Goal: Information Seeking & Learning: Learn about a topic

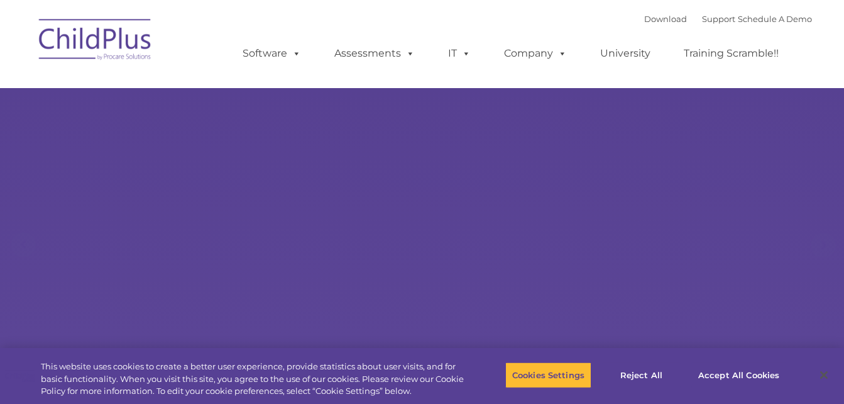
select select "MEDIUM"
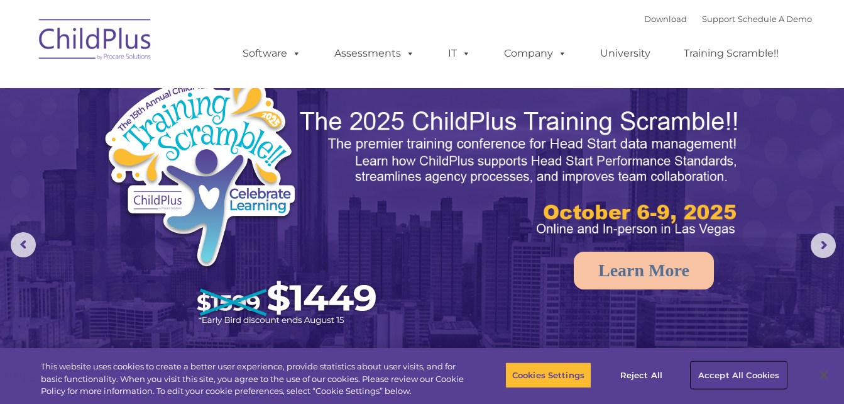
click at [723, 376] on button "Accept All Cookies" at bounding box center [739, 375] width 95 height 26
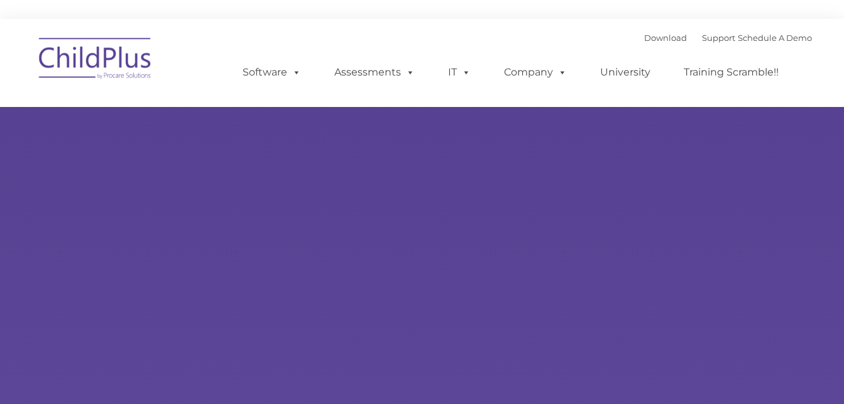
type input ""
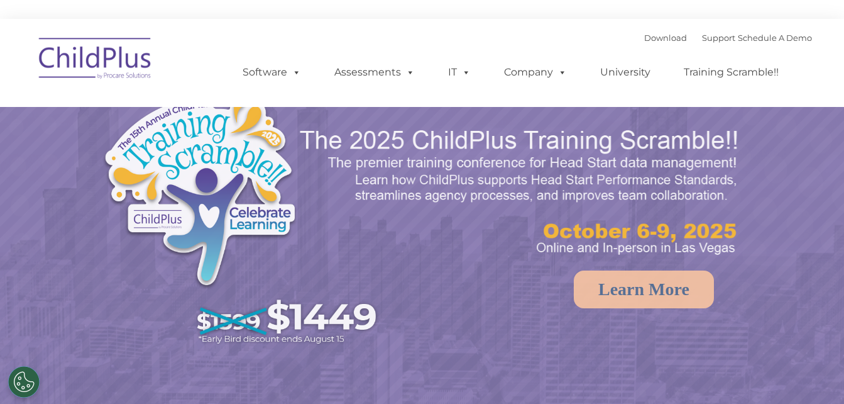
select select "MEDIUM"
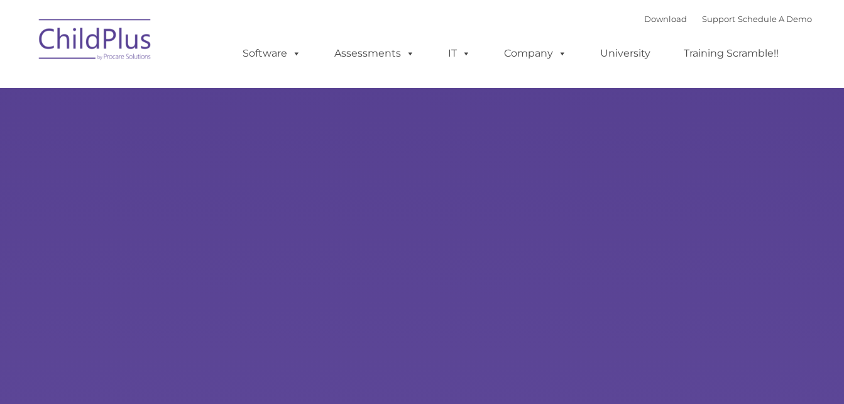
type input ""
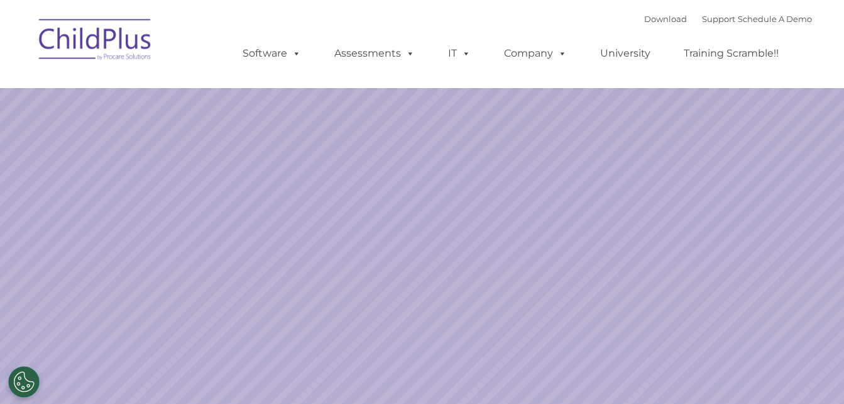
select select "MEDIUM"
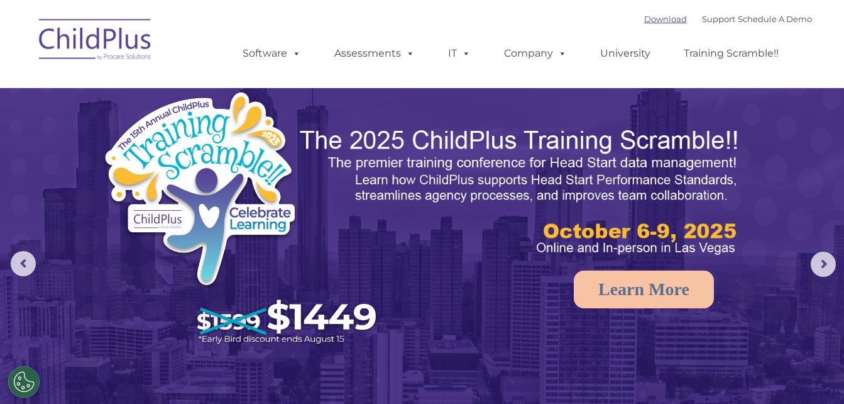
click at [657, 18] on link "Download" at bounding box center [666, 19] width 43 height 10
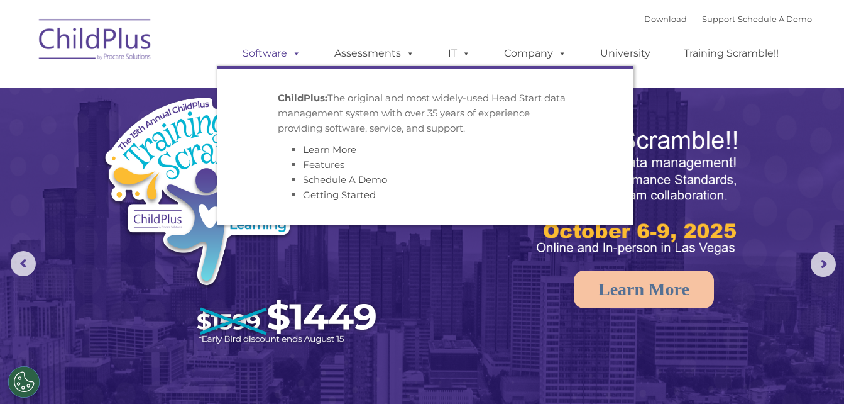
click at [277, 53] on link "Software" at bounding box center [272, 53] width 84 height 25
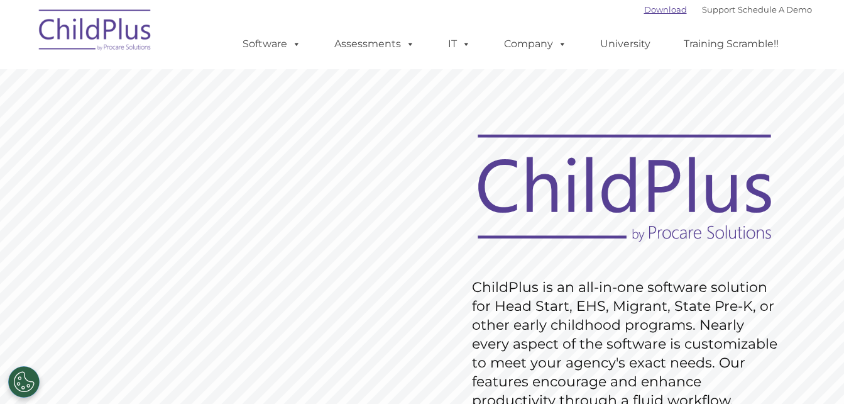
click at [645, 14] on link "Download" at bounding box center [666, 9] width 43 height 10
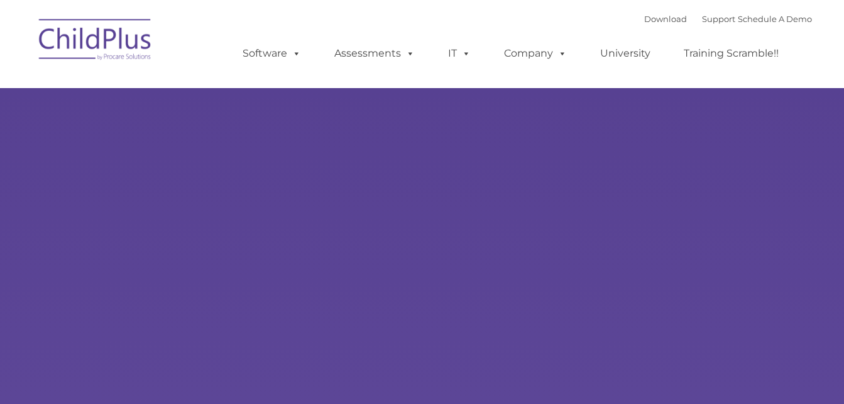
type input ""
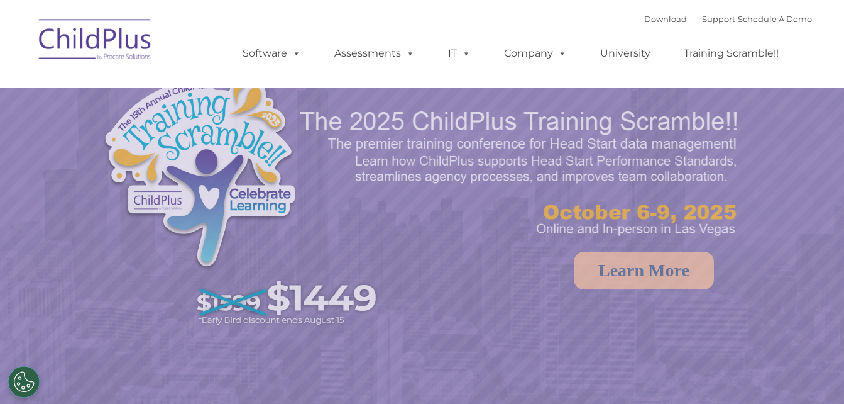
select select "MEDIUM"
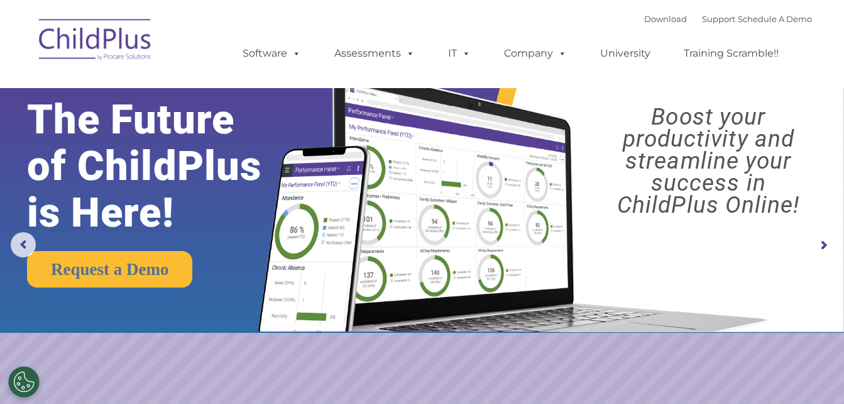
click at [792, 51] on ul "Software ChildPlus: The original and most widely-used Head Start data managemen…" at bounding box center [515, 53] width 595 height 50
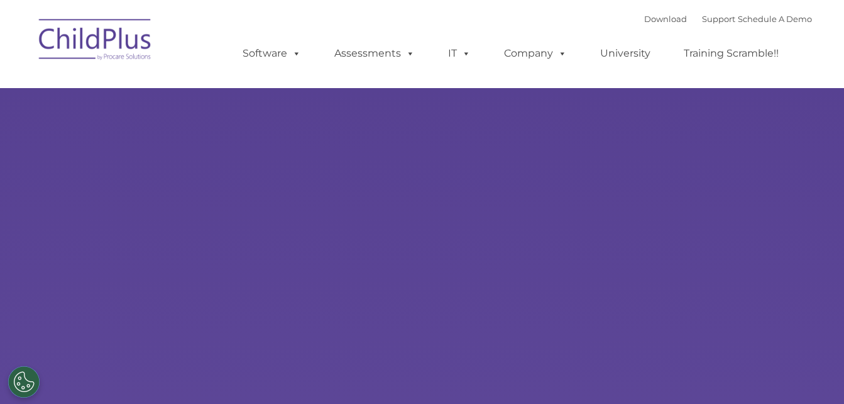
type input ""
select select "MEDIUM"
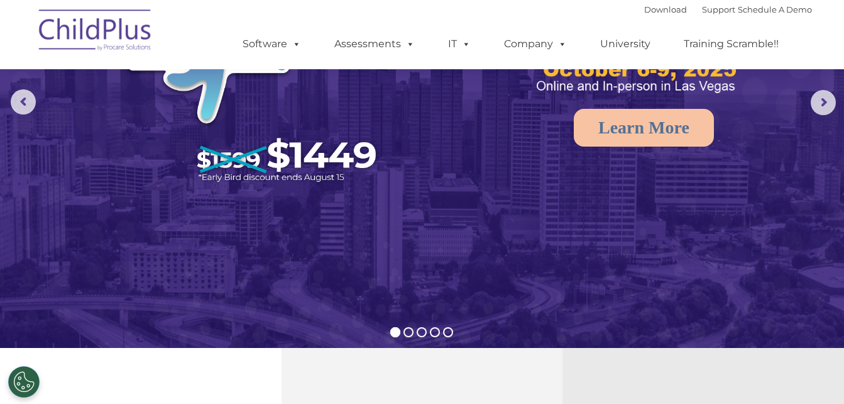
scroll to position [130, 0]
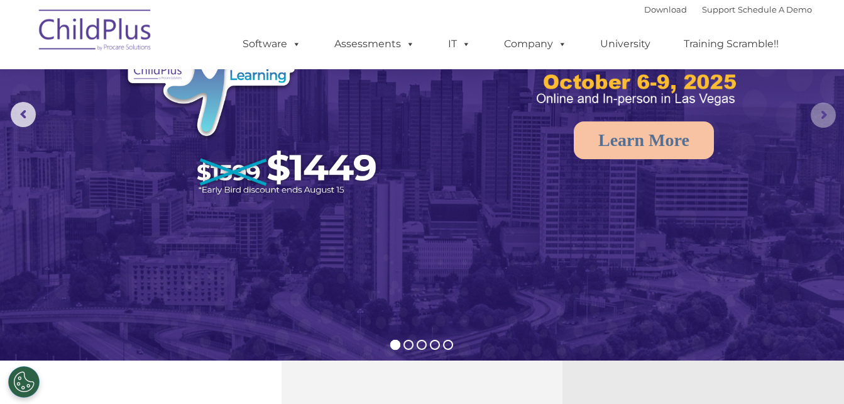
click at [824, 114] on rs-arrow at bounding box center [823, 114] width 25 height 25
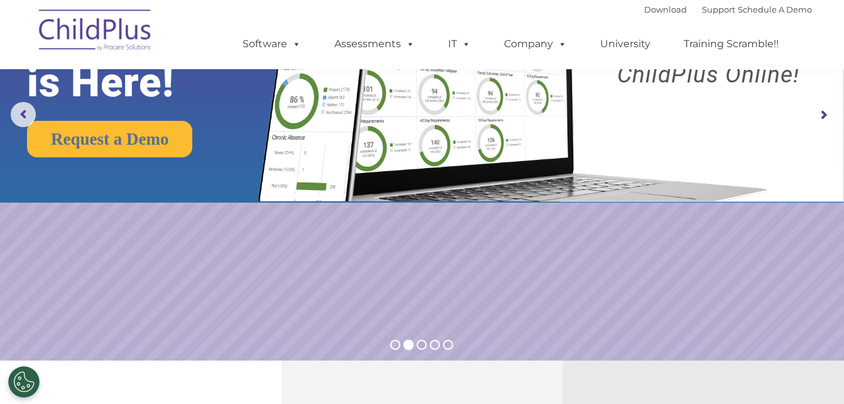
click at [824, 114] on rs-arrow at bounding box center [823, 114] width 25 height 25
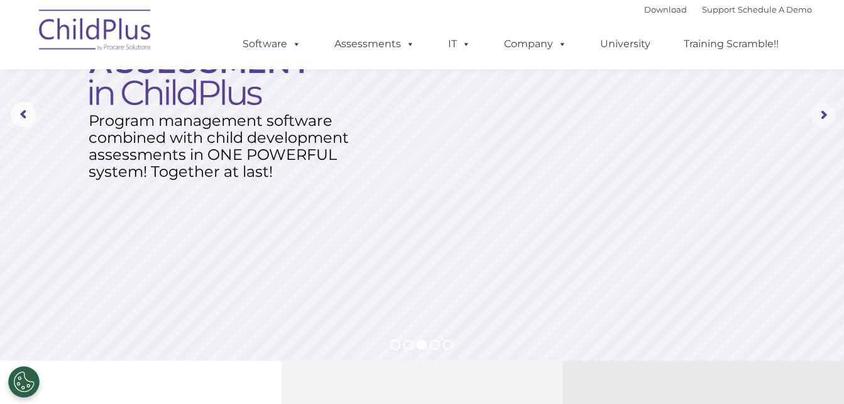
click at [824, 114] on rs-arrow at bounding box center [823, 114] width 25 height 25
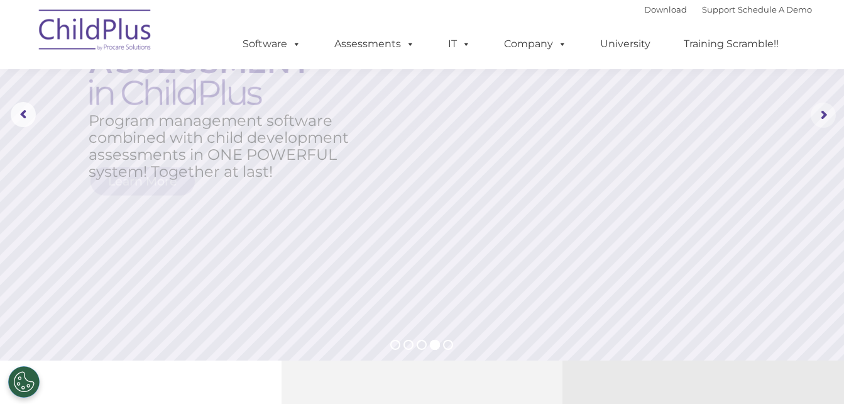
click at [824, 114] on rs-arrow at bounding box center [823, 114] width 25 height 25
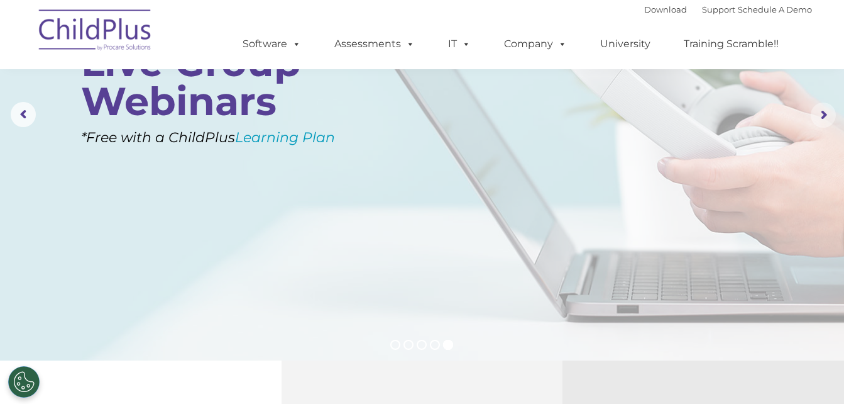
click at [824, 114] on rs-arrow at bounding box center [823, 114] width 25 height 25
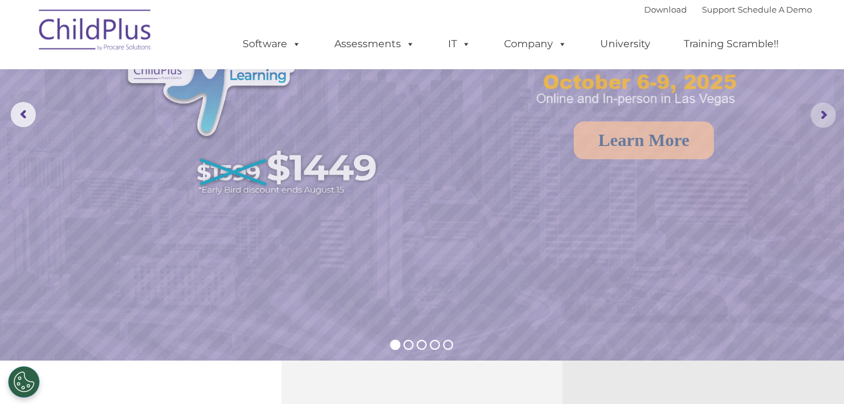
click at [824, 114] on rs-arrow at bounding box center [823, 114] width 25 height 25
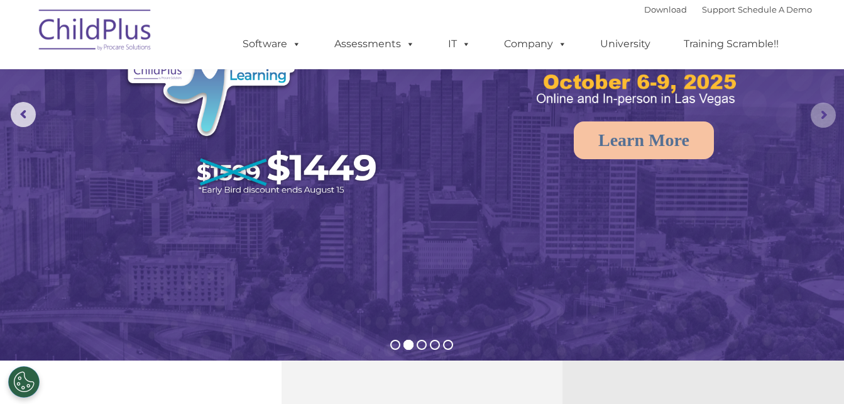
click at [824, 114] on rs-arrow at bounding box center [823, 114] width 25 height 25
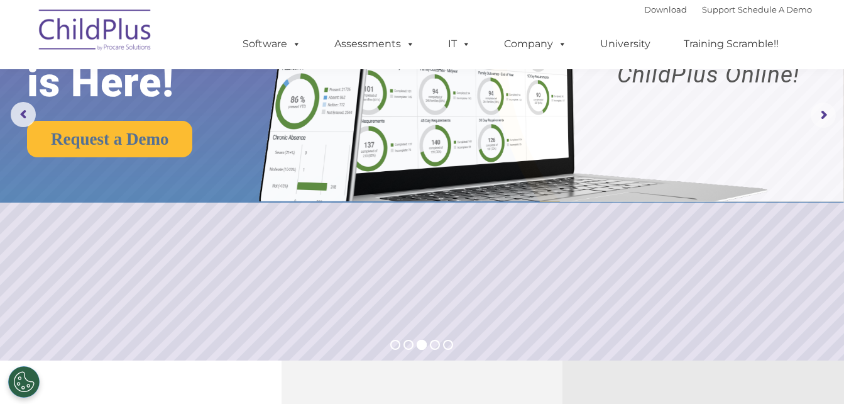
click at [824, 114] on rs-arrow at bounding box center [823, 114] width 25 height 25
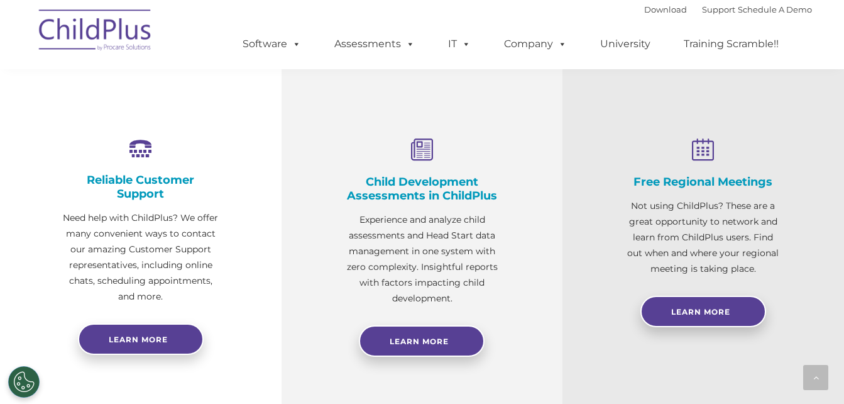
scroll to position [434, 0]
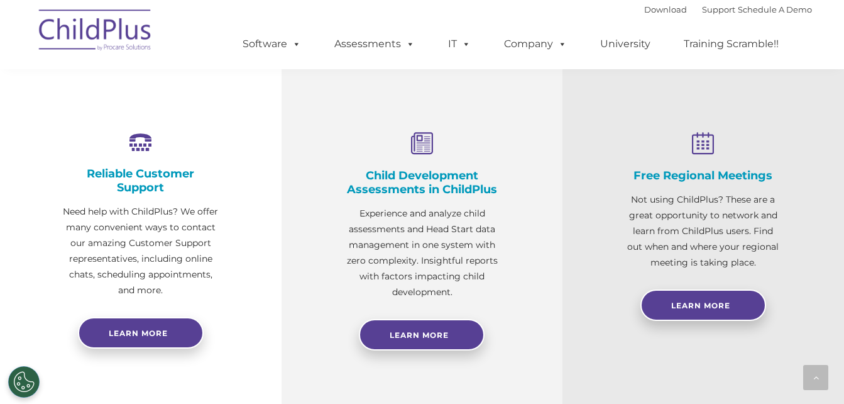
click at [434, 192] on h4 "Child Development Assessments in ChildPlus" at bounding box center [423, 183] width 156 height 28
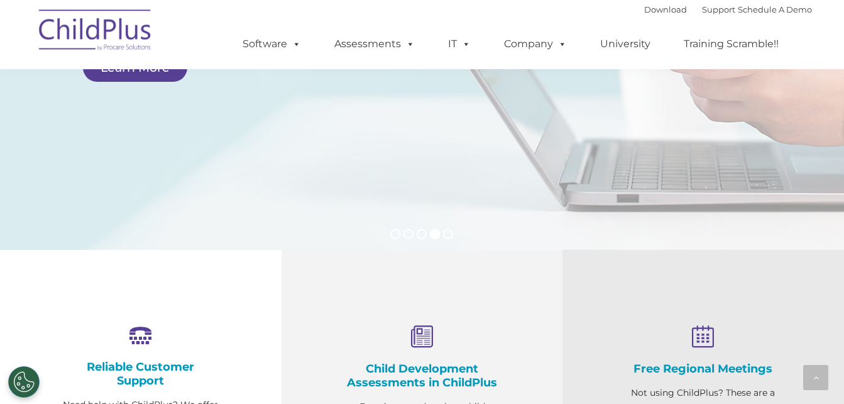
scroll to position [98, 0]
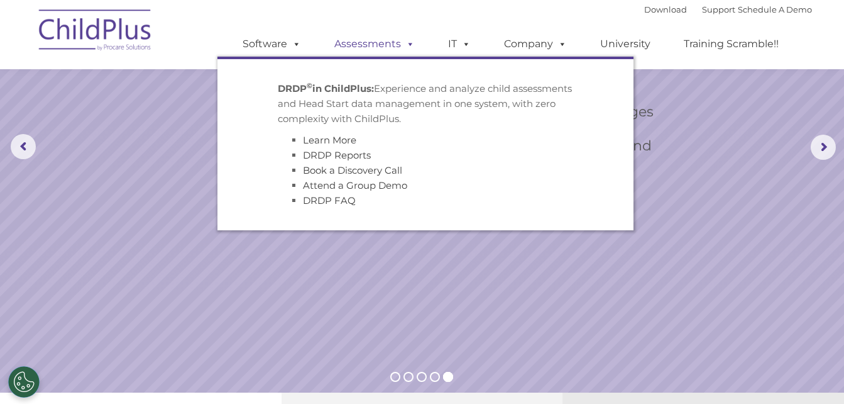
click at [380, 40] on link "Assessments" at bounding box center [375, 43] width 106 height 25
click at [393, 40] on link "Assessments" at bounding box center [375, 43] width 106 height 25
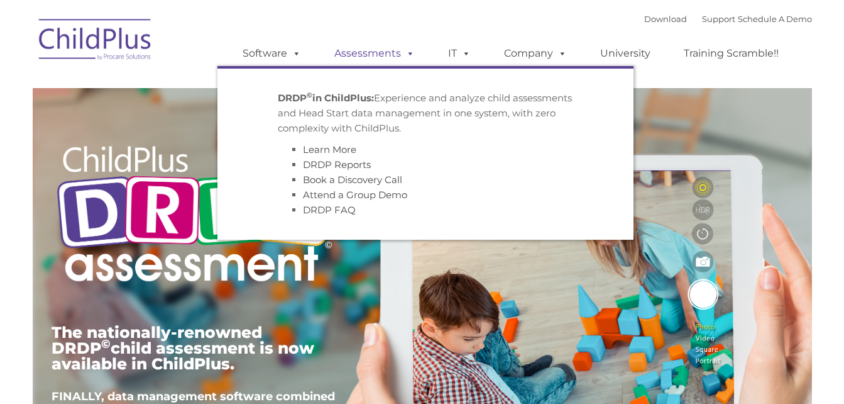
click at [392, 57] on link "Assessments" at bounding box center [375, 53] width 106 height 25
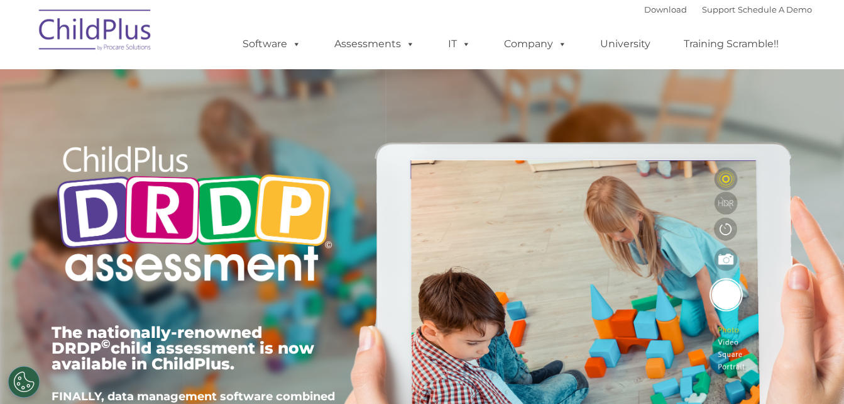
click at [383, 49] on link "Assessments" at bounding box center [375, 43] width 106 height 25
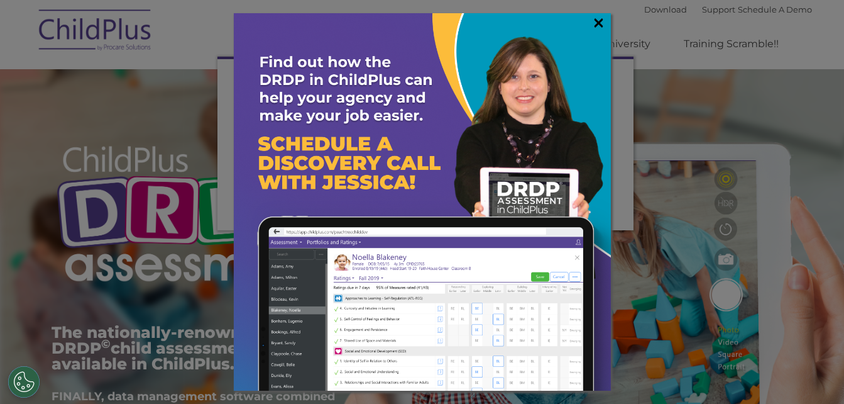
click at [598, 18] on link "×" at bounding box center [599, 22] width 14 height 13
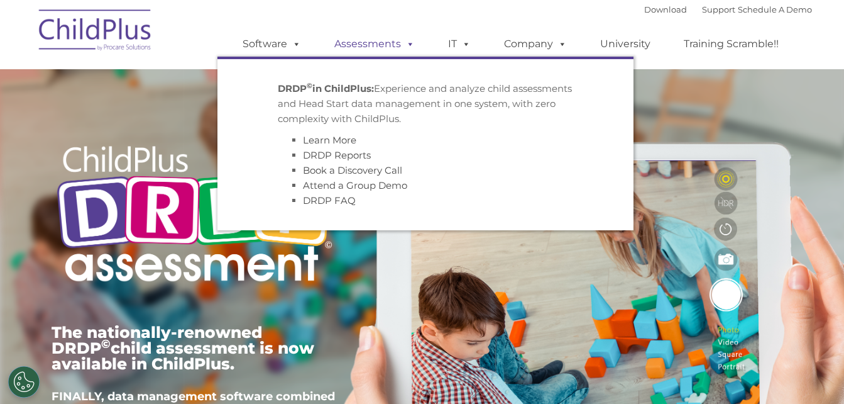
click at [412, 43] on span at bounding box center [408, 44] width 14 height 12
